Goal: Transaction & Acquisition: Purchase product/service

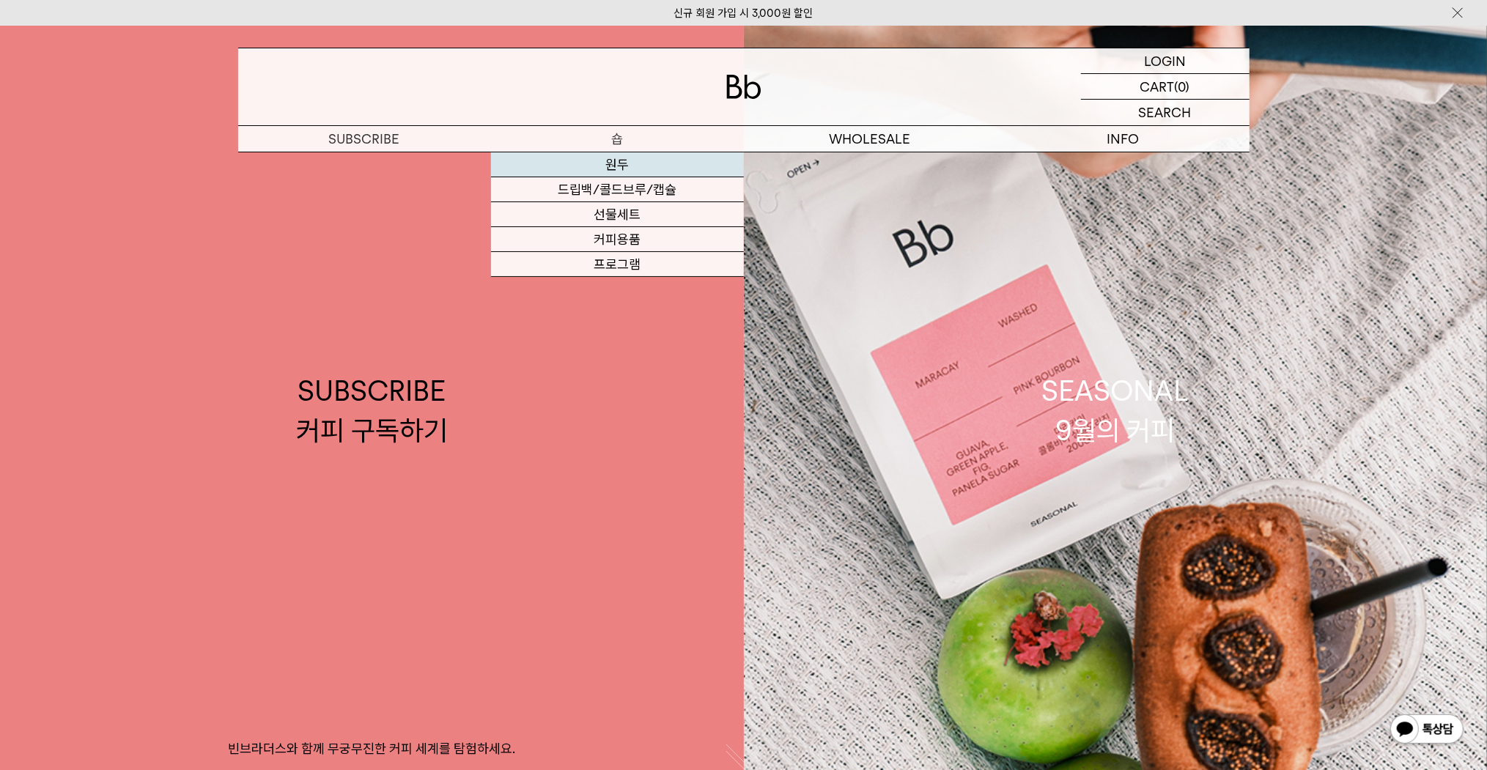
click at [611, 161] on link "원두" at bounding box center [617, 164] width 253 height 25
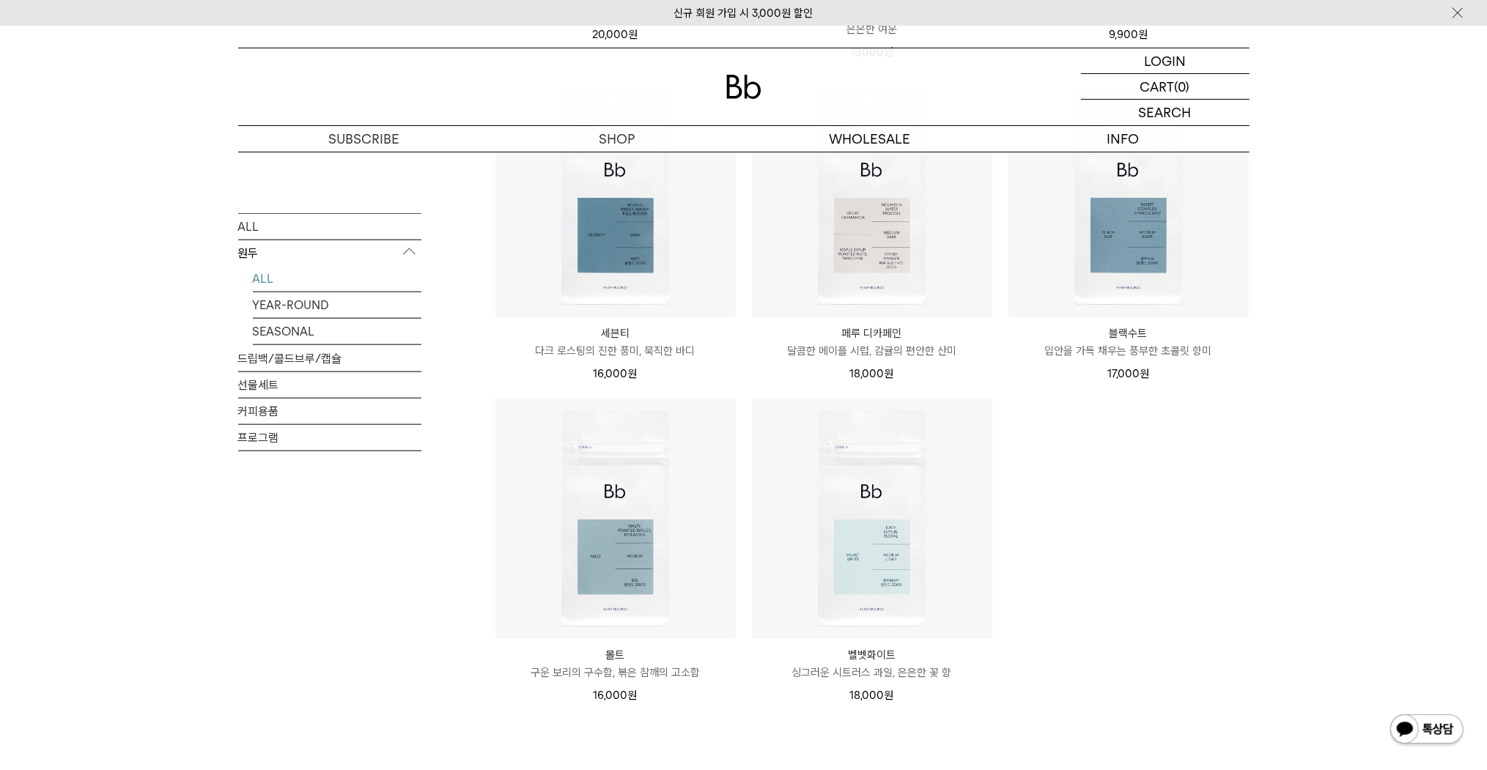
scroll to position [1349, 0]
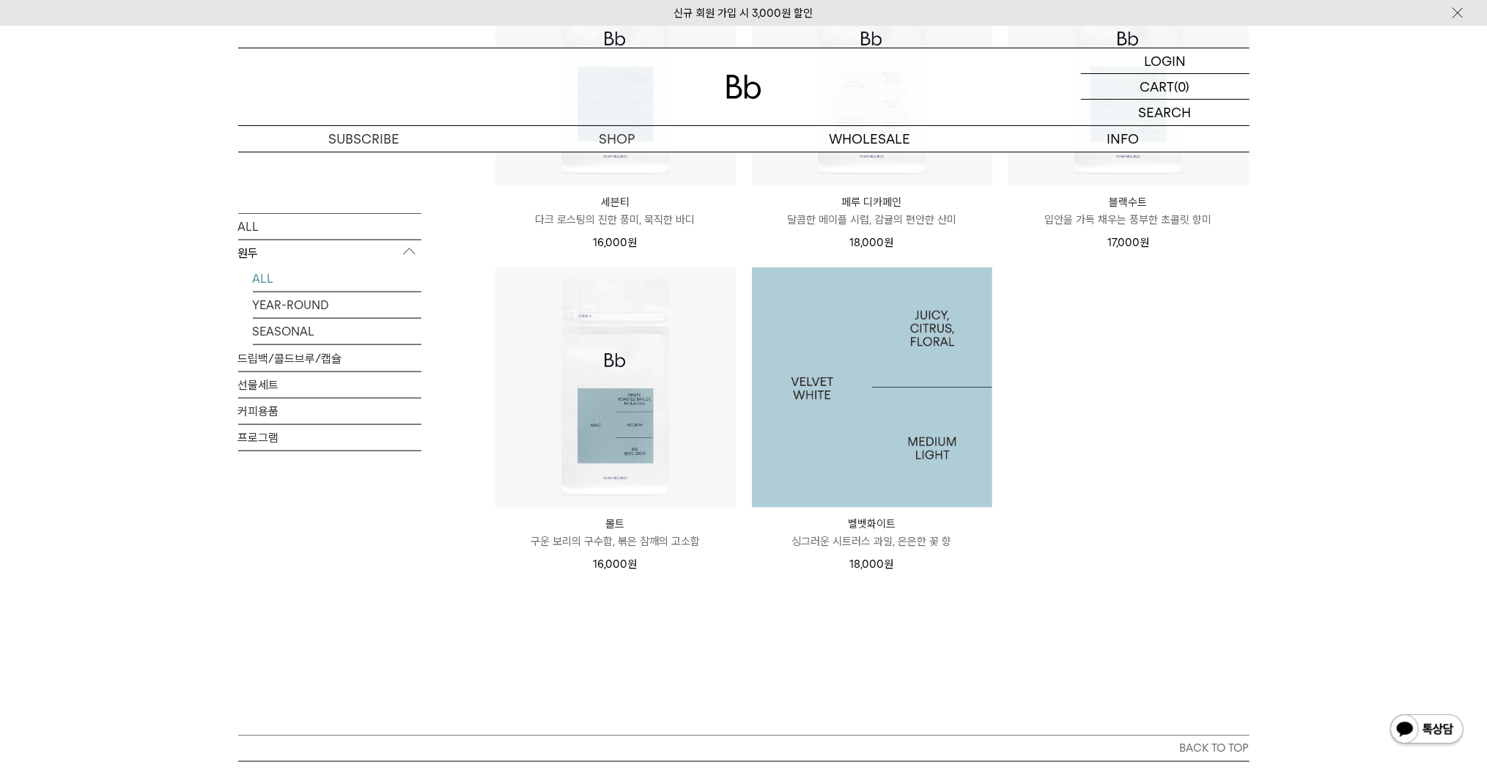
click at [951, 350] on img at bounding box center [872, 388] width 240 height 240
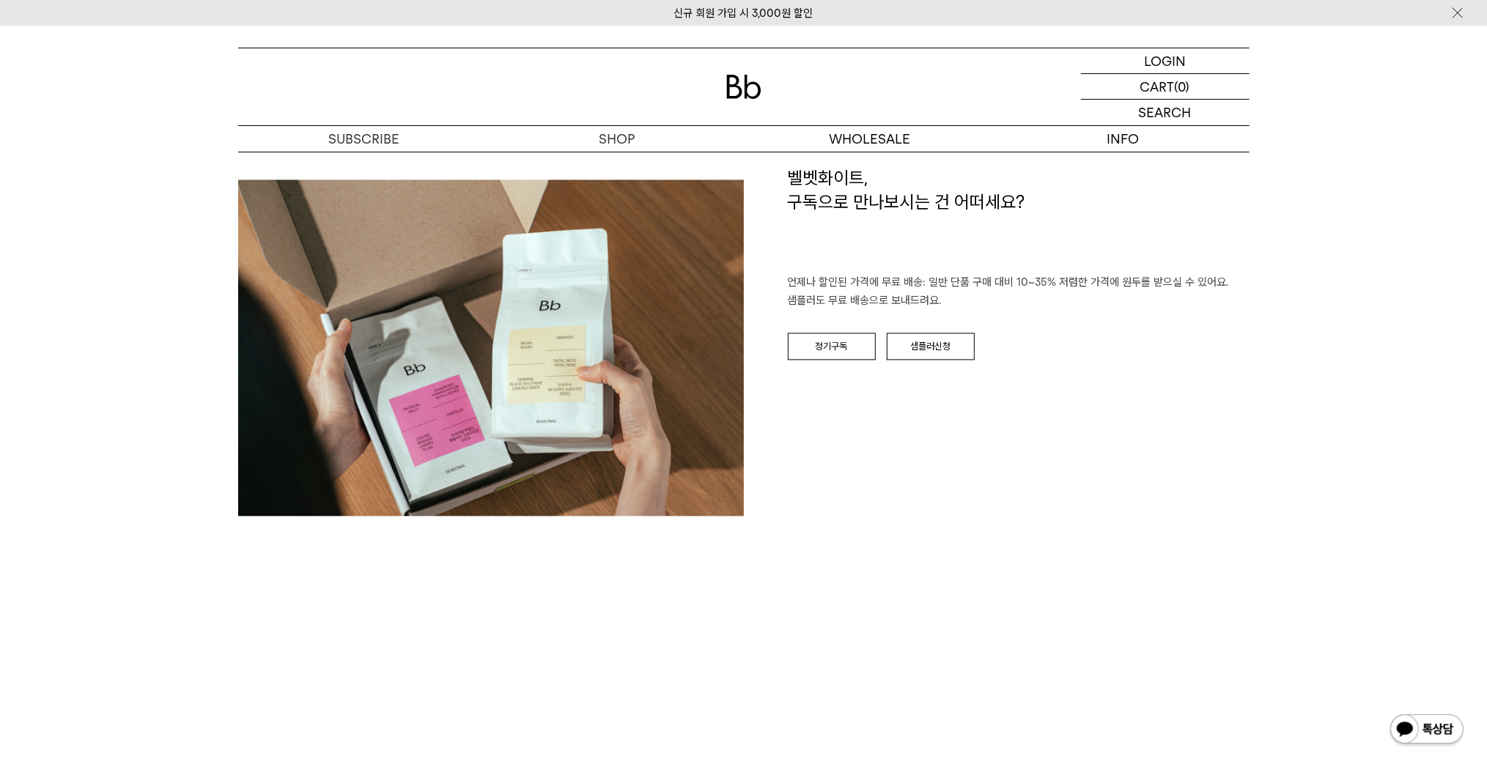
scroll to position [2874, 0]
